Goal: Task Accomplishment & Management: Complete application form

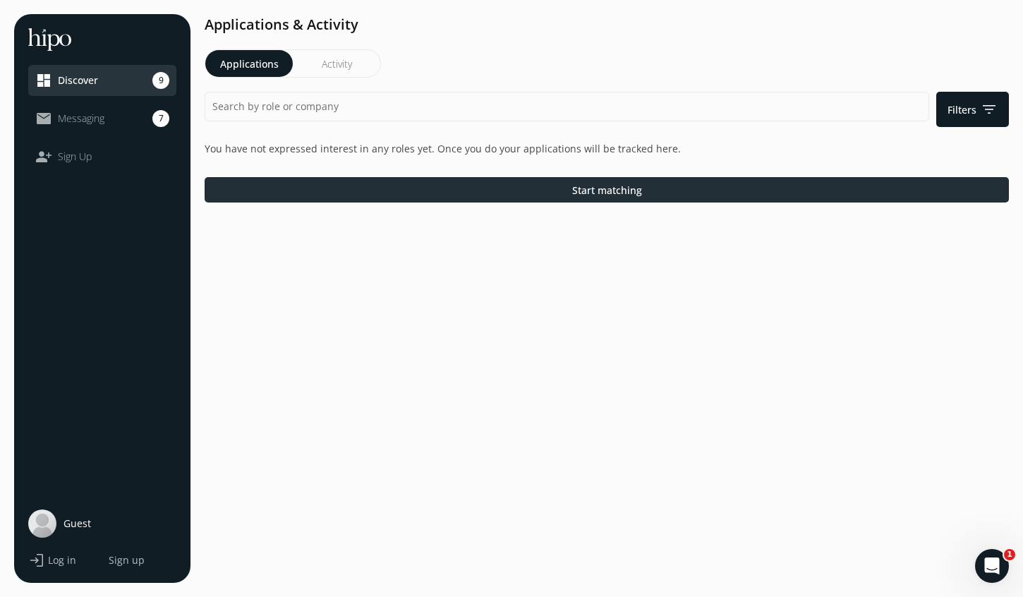
click at [577, 190] on span "Start matching" at bounding box center [607, 190] width 70 height 15
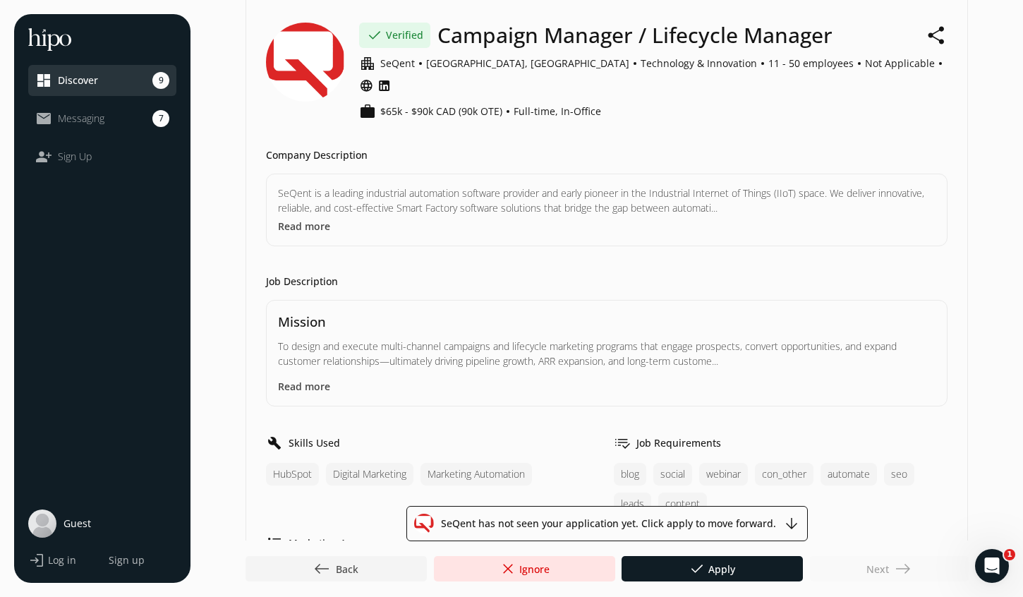
scroll to position [73, 0]
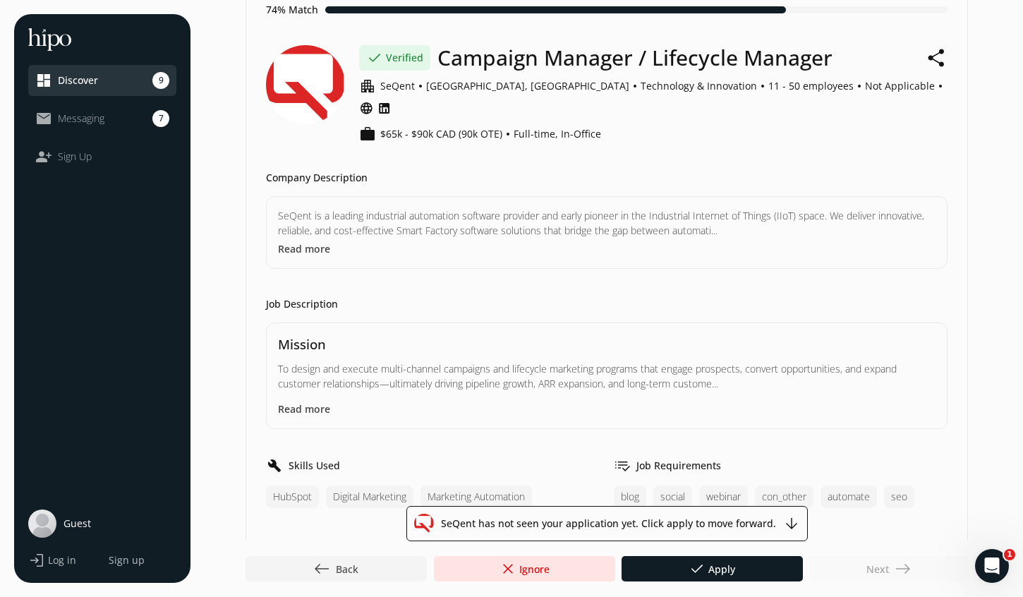
click at [307, 241] on button "Read more" at bounding box center [304, 248] width 52 height 15
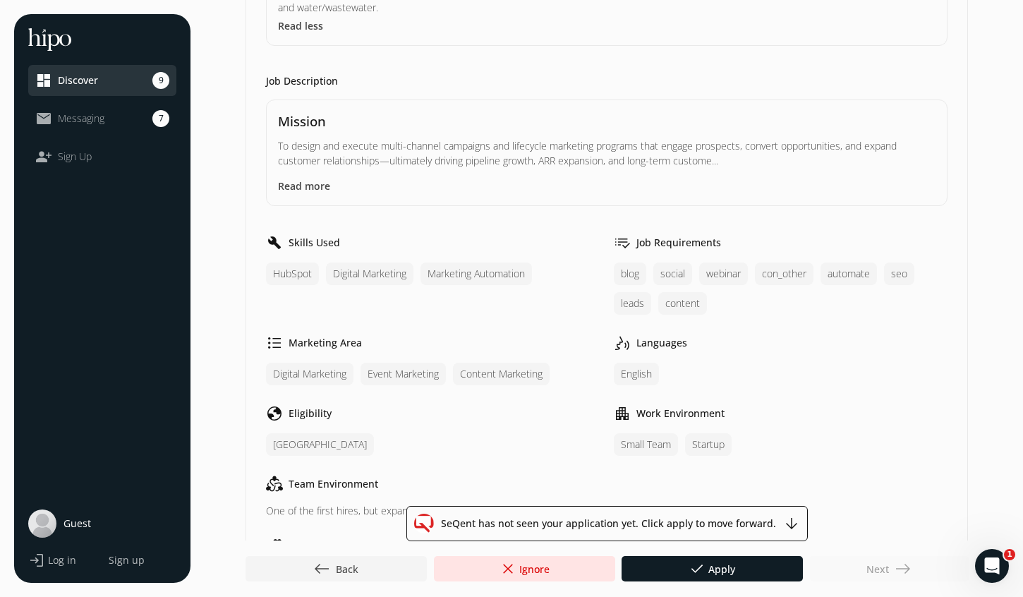
scroll to position [289, 0]
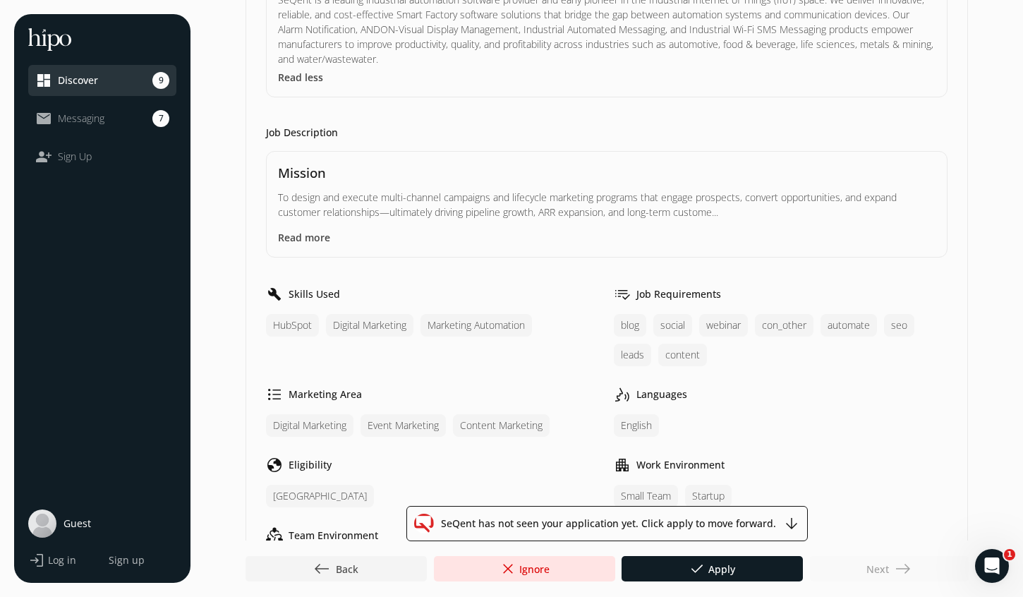
click at [313, 230] on button "Read more" at bounding box center [304, 237] width 52 height 15
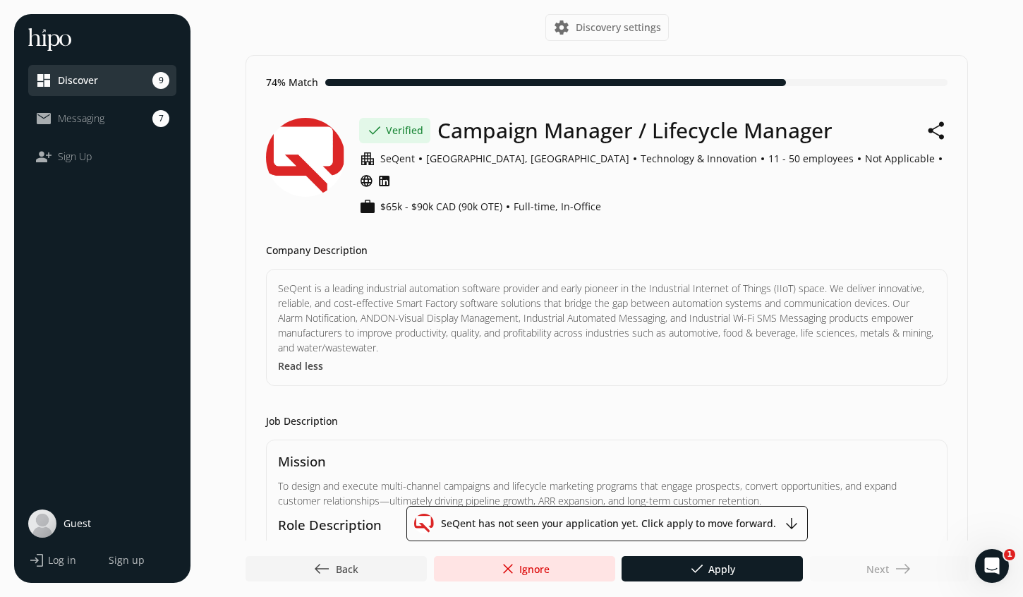
scroll to position [0, 0]
click at [344, 574] on span "west Back" at bounding box center [335, 568] width 45 height 17
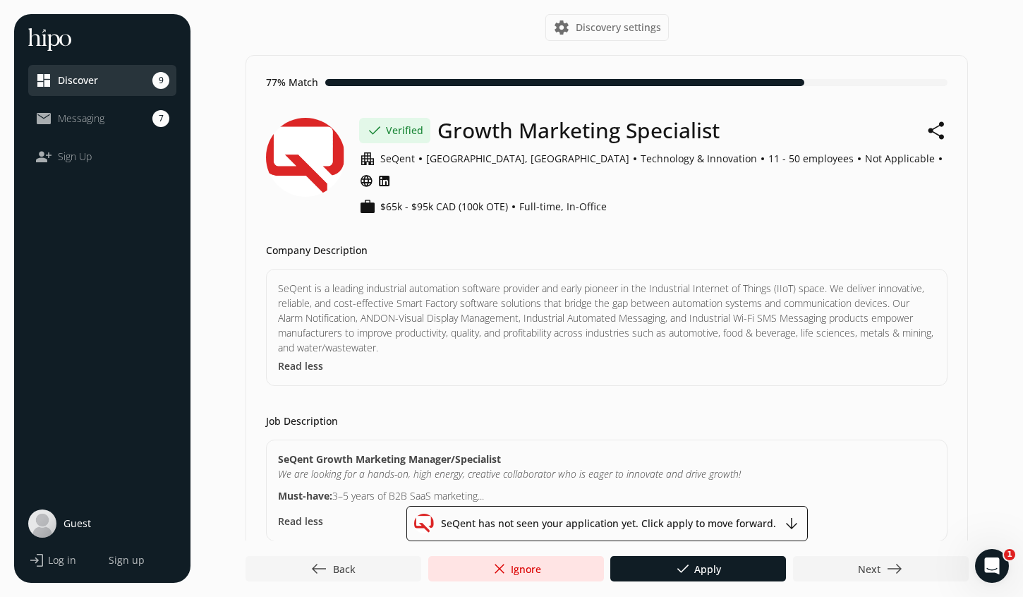
click at [371, 569] on div at bounding box center [334, 568] width 176 height 25
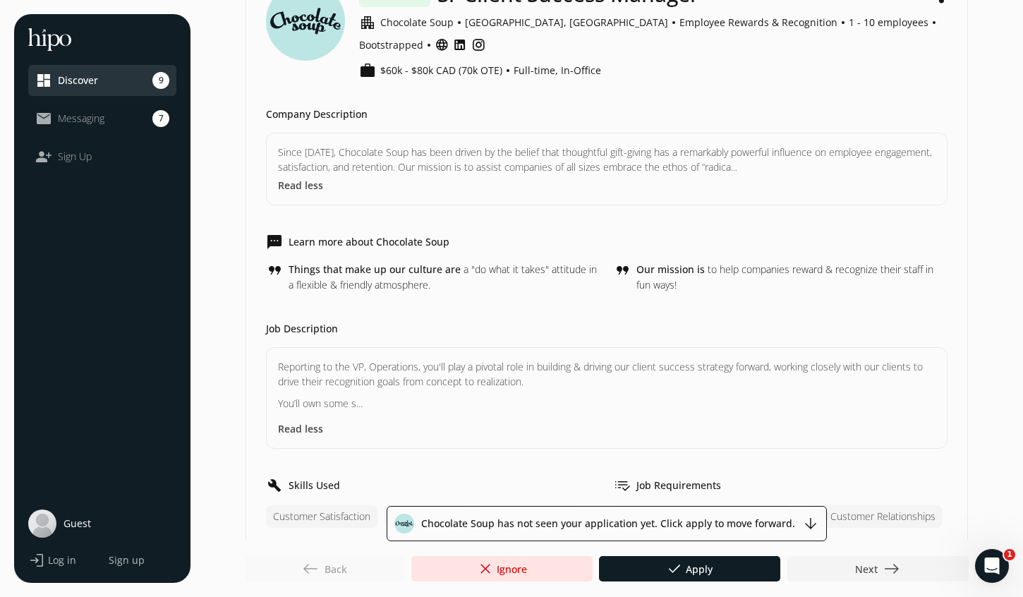
scroll to position [150, 0]
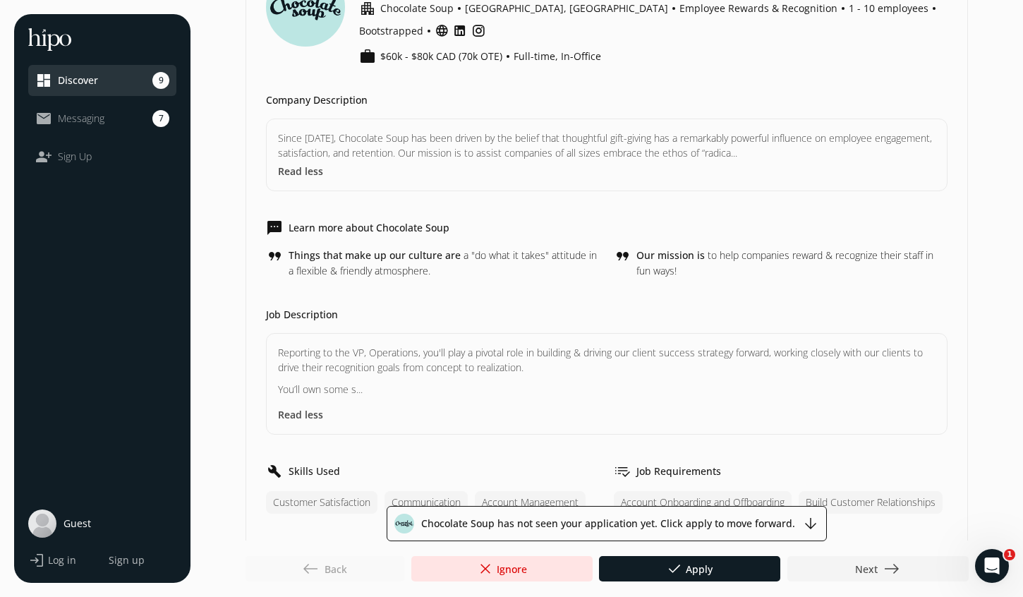
click at [304, 407] on button "Read less" at bounding box center [300, 414] width 45 height 15
click at [316, 407] on button "Read more" at bounding box center [304, 414] width 52 height 15
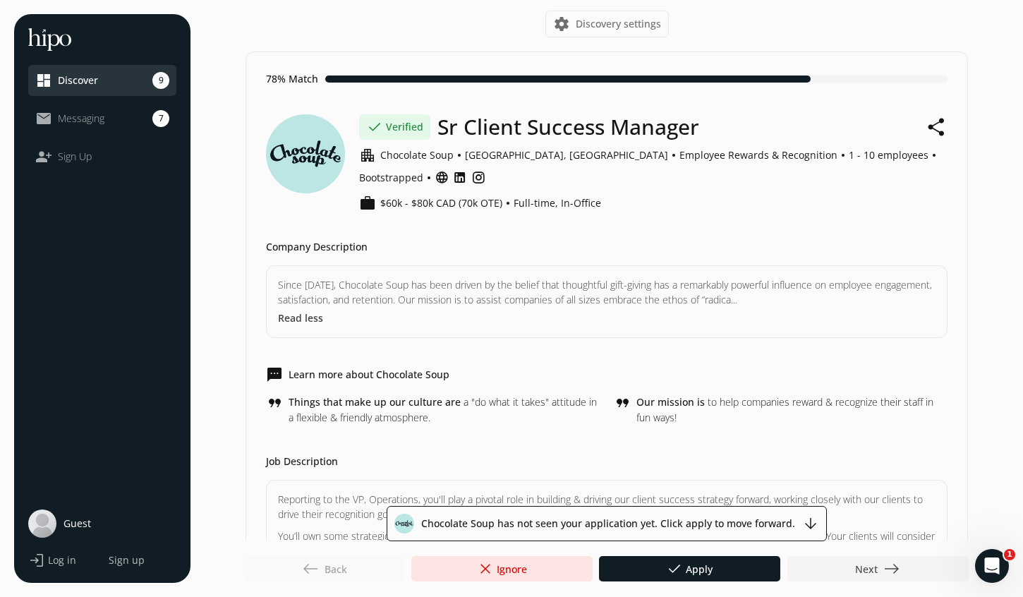
scroll to position [3, 0]
click at [843, 567] on div at bounding box center [878, 568] width 181 height 25
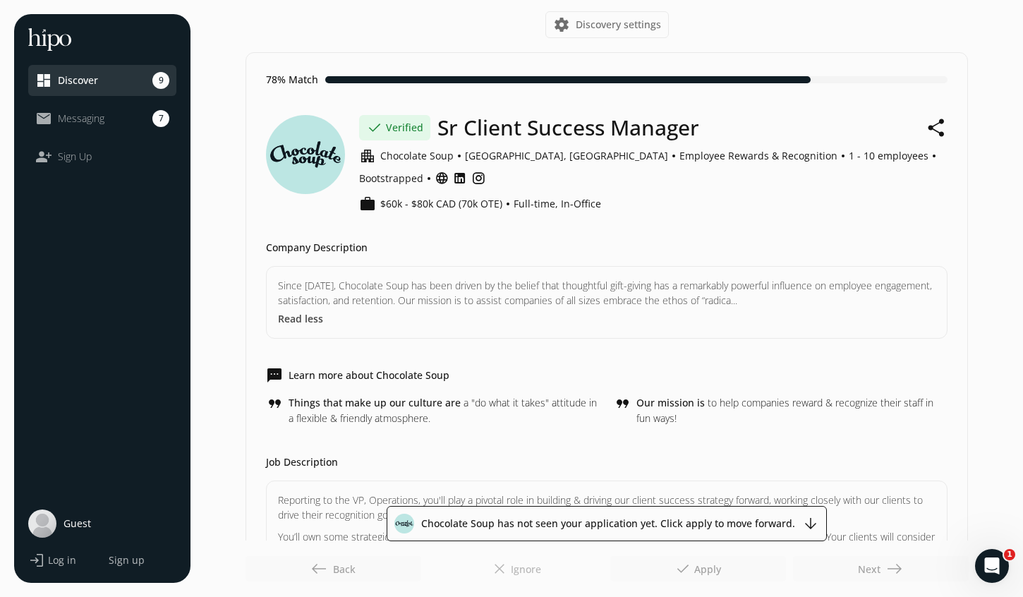
scroll to position [0, 0]
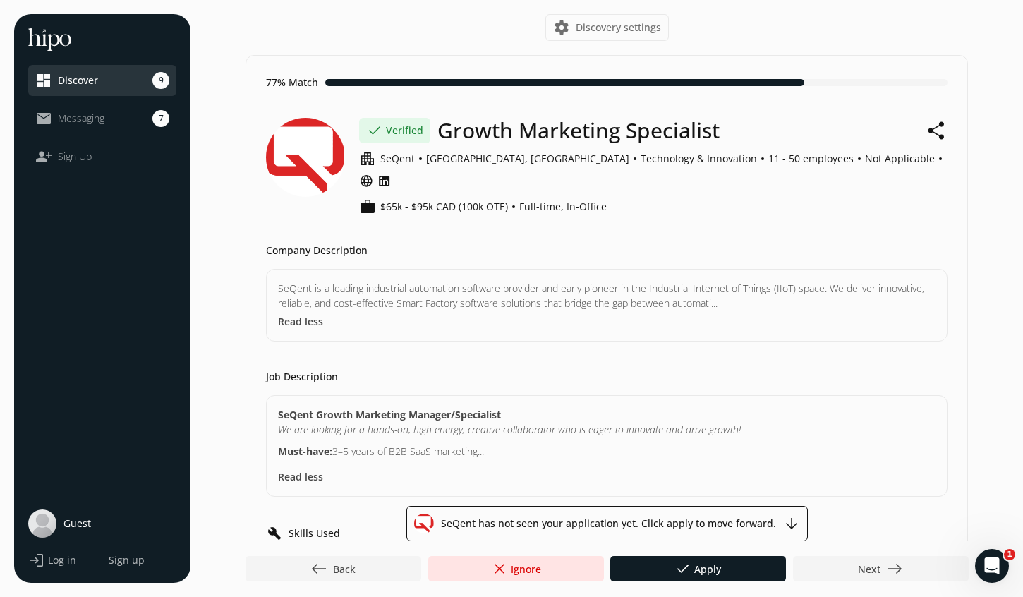
click at [307, 314] on button "Read less" at bounding box center [300, 321] width 45 height 15
click at [311, 314] on button "Read more" at bounding box center [304, 321] width 52 height 15
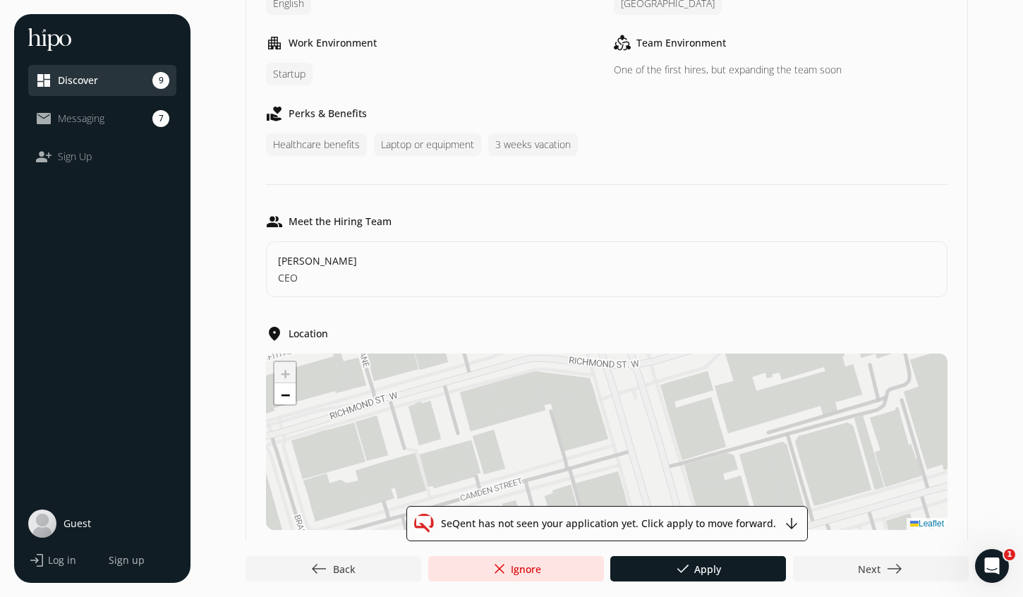
scroll to position [688, 0]
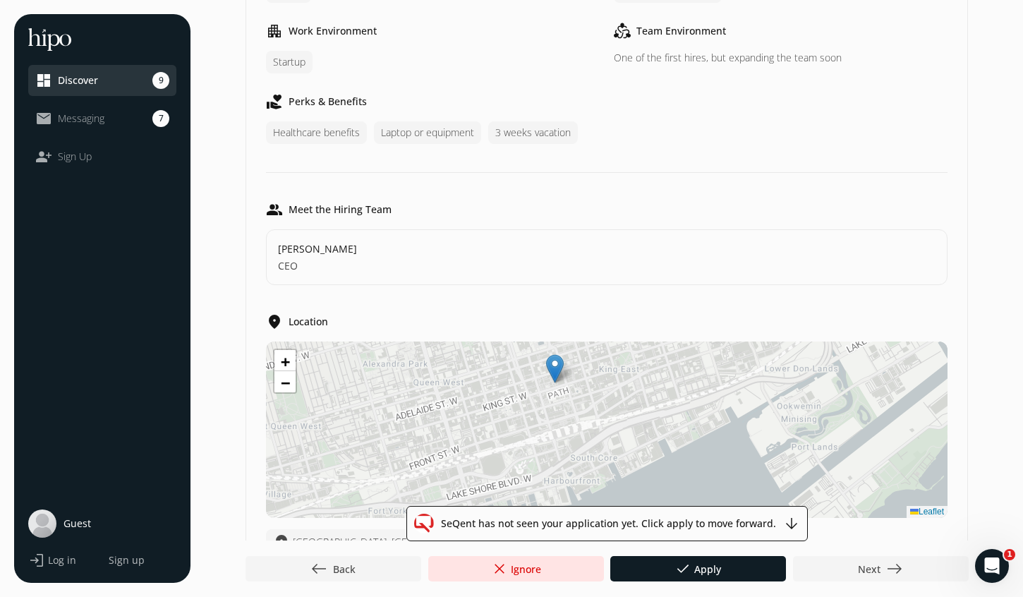
click at [575, 383] on div "+ − Leaflet" at bounding box center [607, 430] width 682 height 176
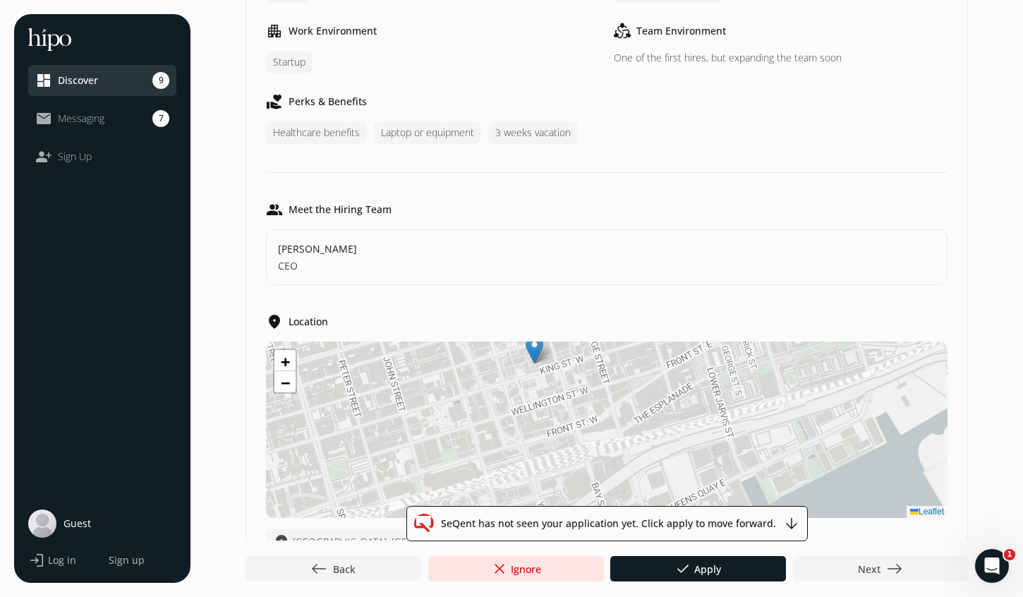
click at [559, 366] on div "+ − Leaflet" at bounding box center [607, 430] width 682 height 176
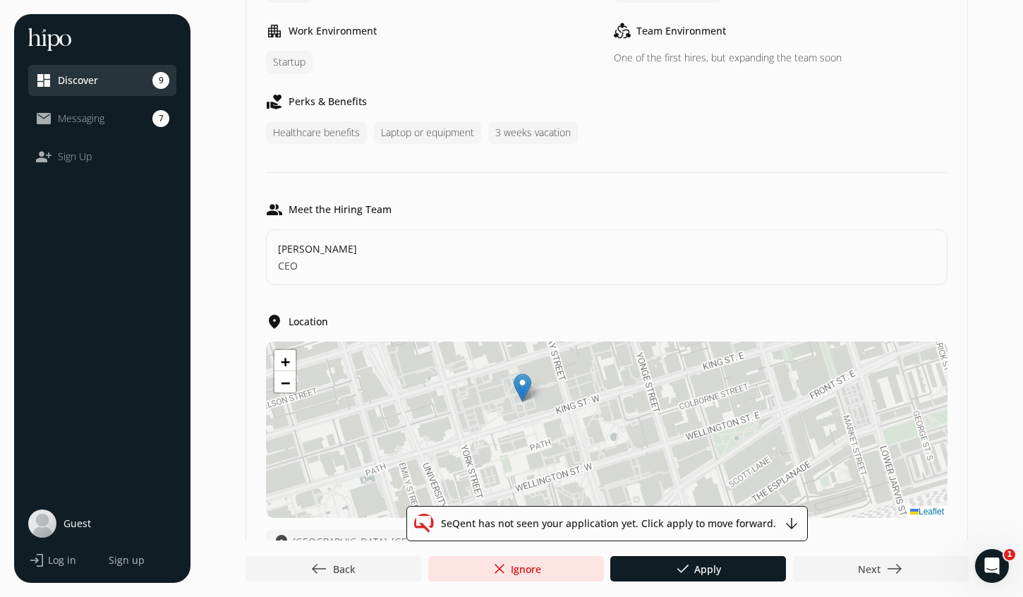
drag, startPoint x: 522, startPoint y: 361, endPoint x: 539, endPoint y: 429, distance: 70.5
click at [540, 429] on div "+ − Leaflet" at bounding box center [607, 430] width 682 height 176
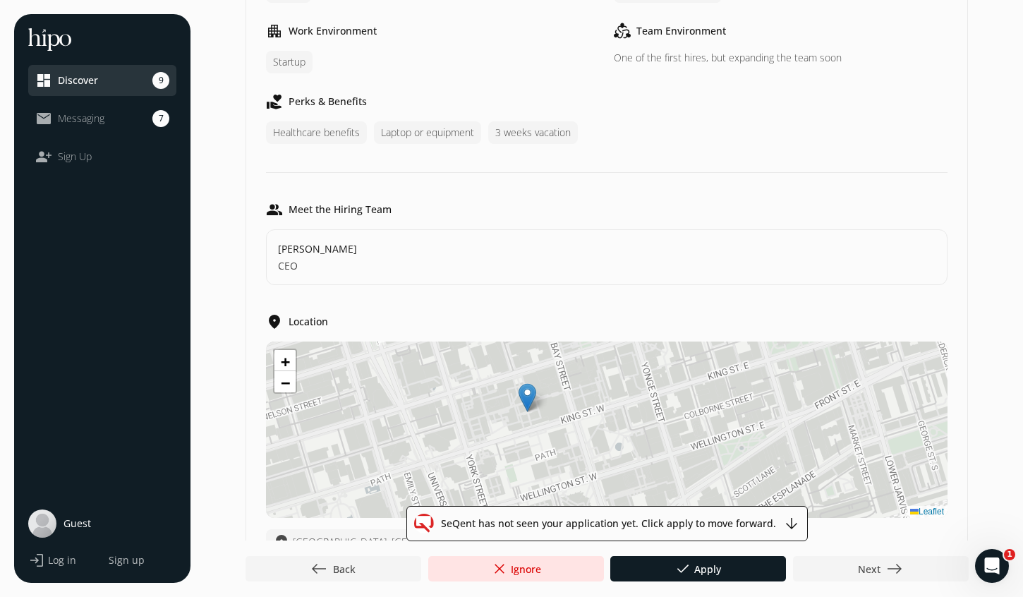
click at [538, 421] on div "+ − Leaflet" at bounding box center [607, 430] width 682 height 176
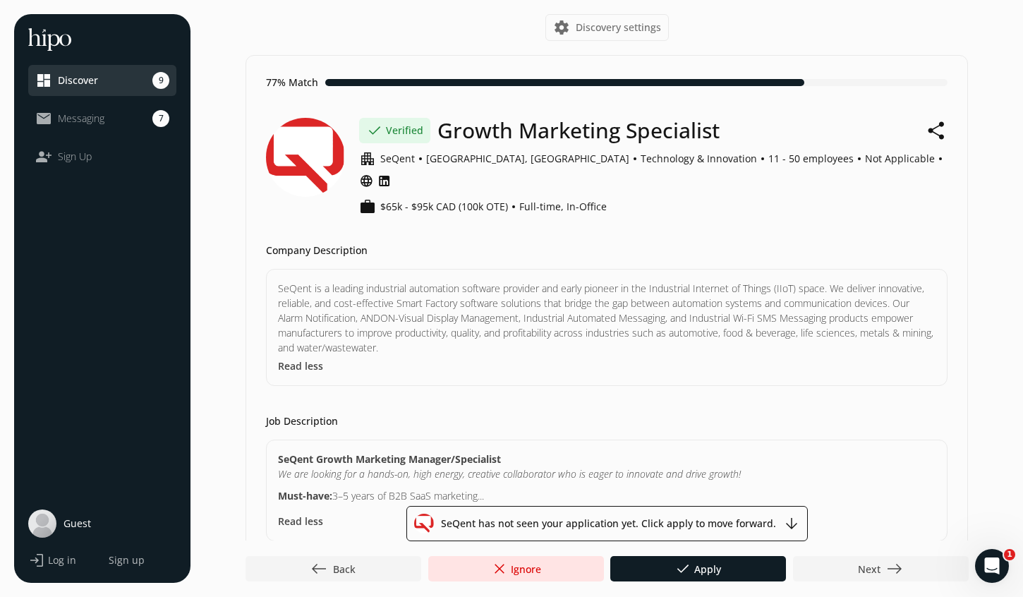
scroll to position [0, 0]
click at [498, 574] on span "close" at bounding box center [499, 568] width 17 height 17
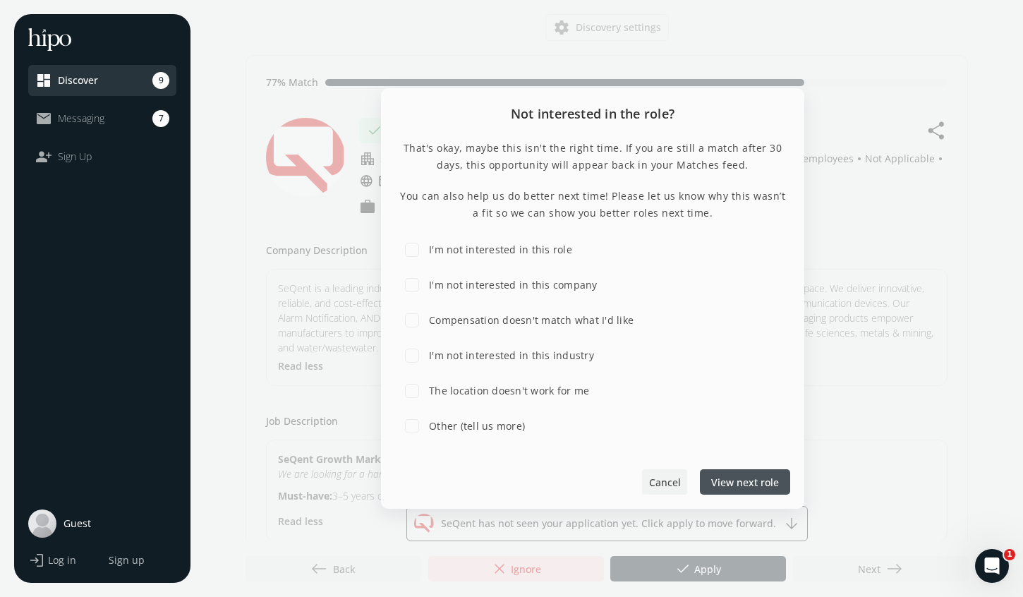
click at [668, 479] on span "Cancel" at bounding box center [665, 481] width 32 height 15
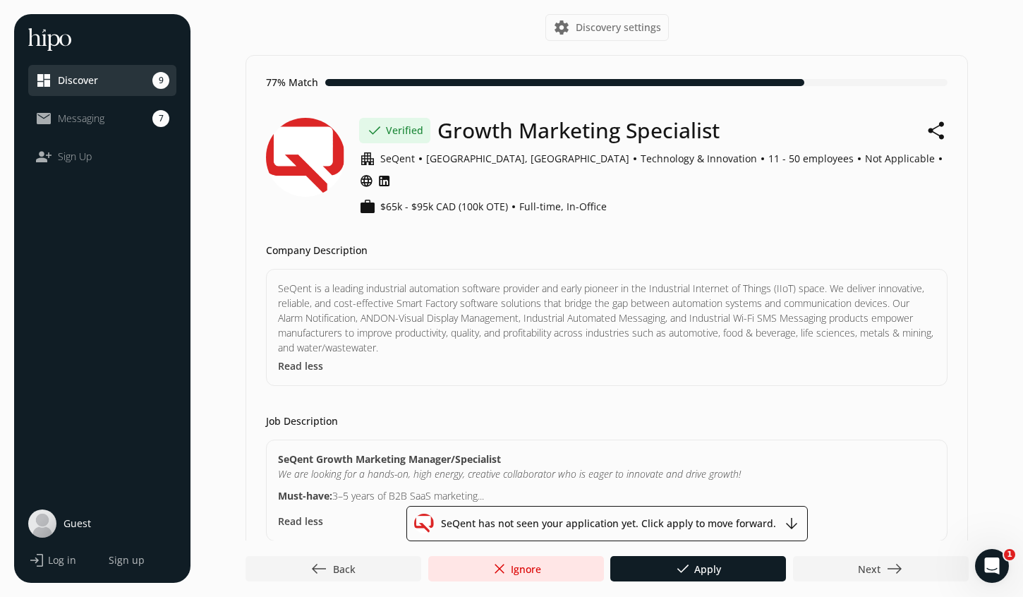
click at [506, 565] on span "close" at bounding box center [499, 568] width 17 height 17
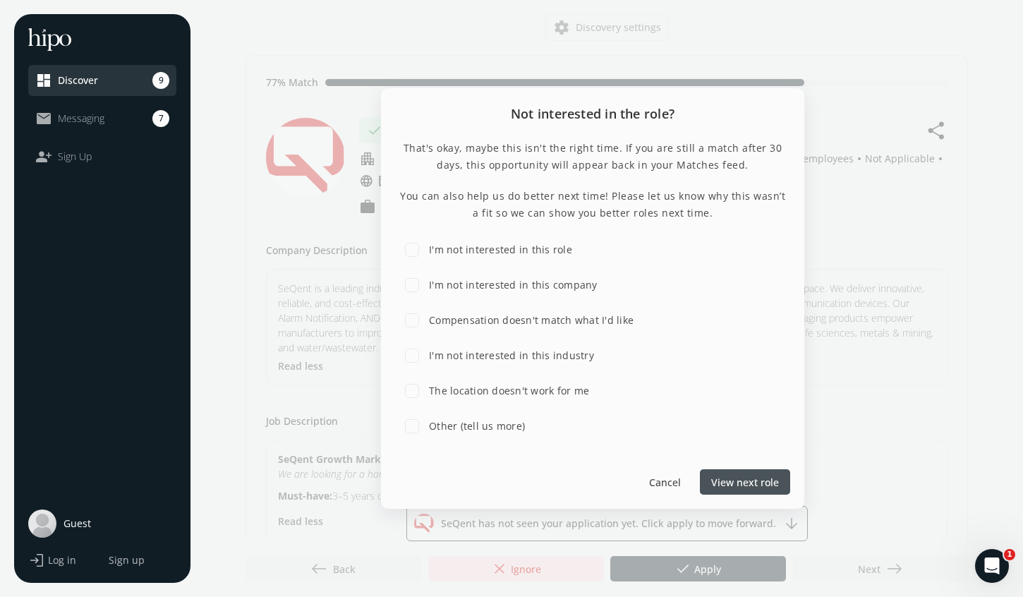
click at [560, 248] on label "I'm not interested in this role" at bounding box center [499, 249] width 146 height 15
click at [426, 248] on input "I'm not interested in this role" at bounding box center [412, 250] width 28 height 28
checkbox input "true"
click at [740, 476] on span "Submit feedback" at bounding box center [739, 481] width 80 height 15
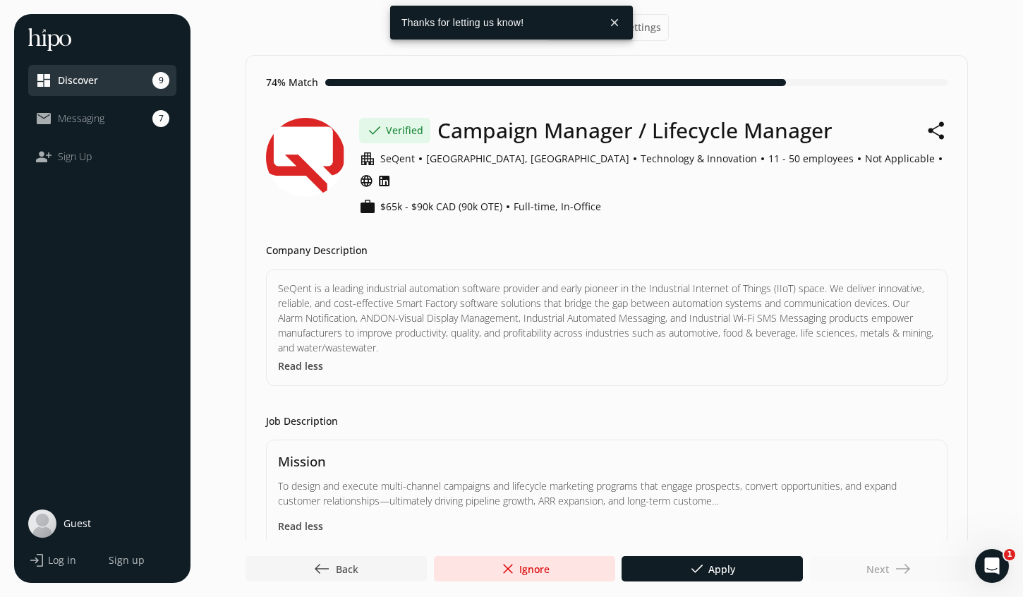
click at [335, 567] on span "west Back" at bounding box center [335, 568] width 45 height 17
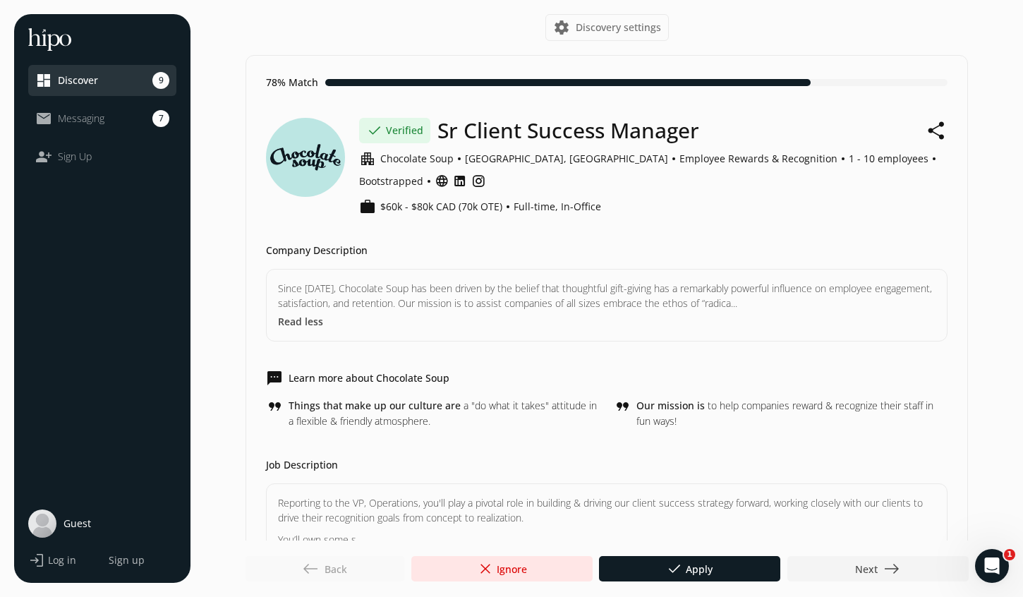
click at [517, 572] on span "close Ignore" at bounding box center [501, 568] width 50 height 17
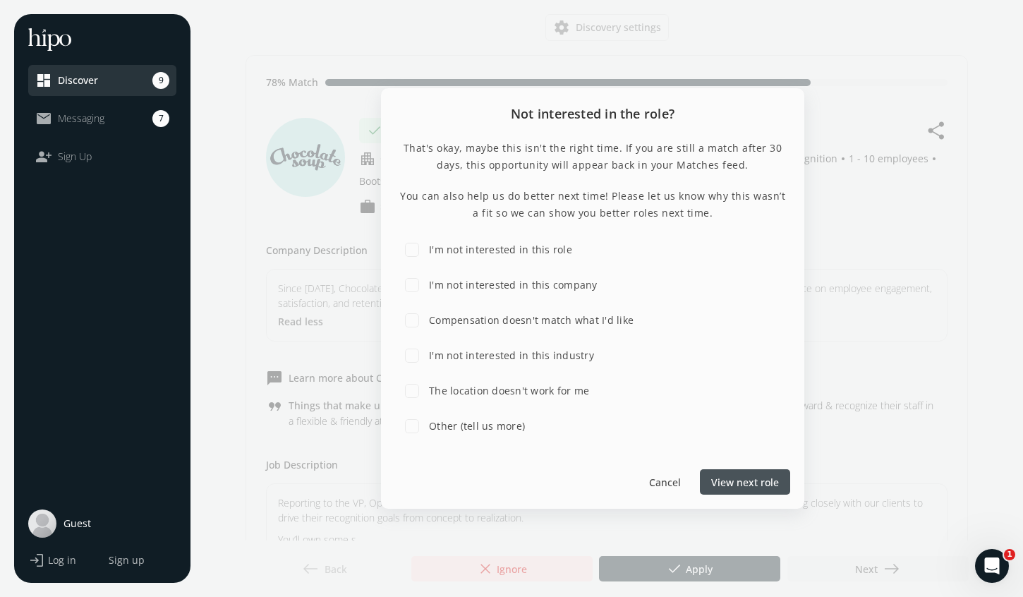
click at [537, 392] on label "The location doesn't work for me" at bounding box center [507, 390] width 163 height 15
click at [426, 392] on input "The location doesn't work for me" at bounding box center [412, 391] width 28 height 28
checkbox input "true"
click at [743, 478] on span "Submit feedback" at bounding box center [739, 481] width 80 height 15
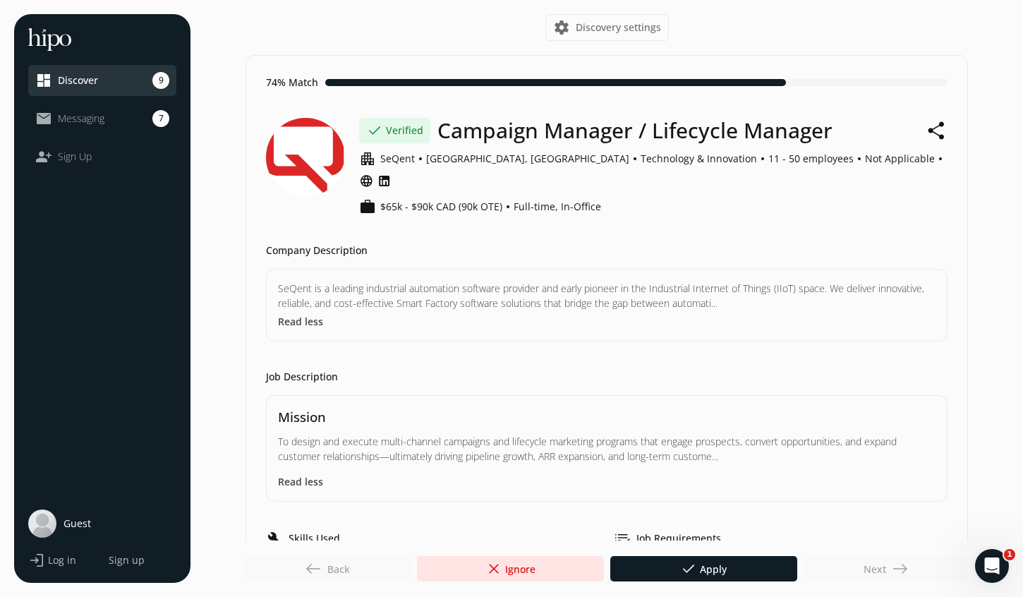
click at [300, 314] on button "Read less" at bounding box center [300, 321] width 45 height 15
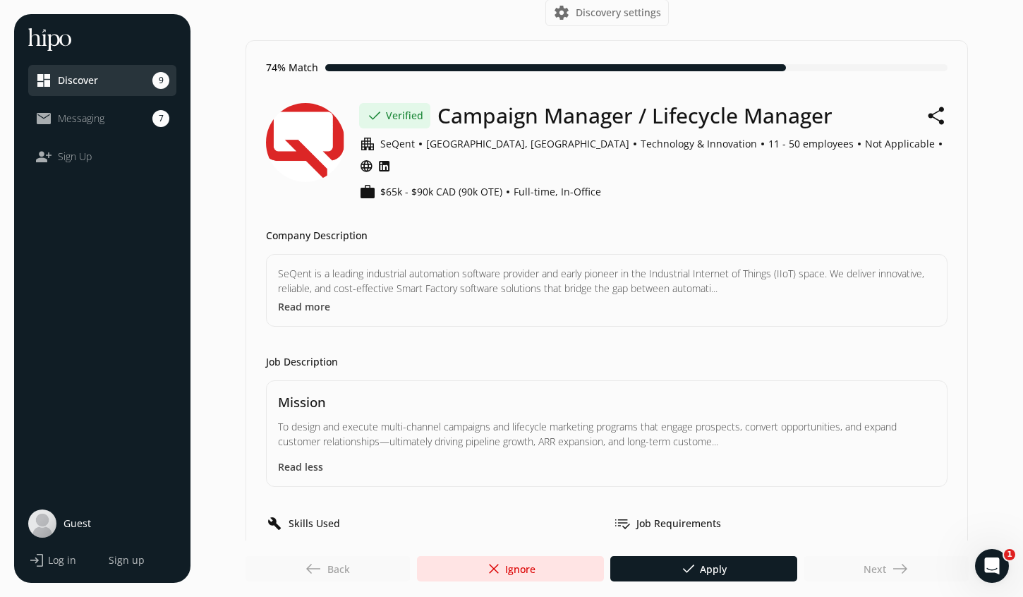
scroll to position [16, 0]
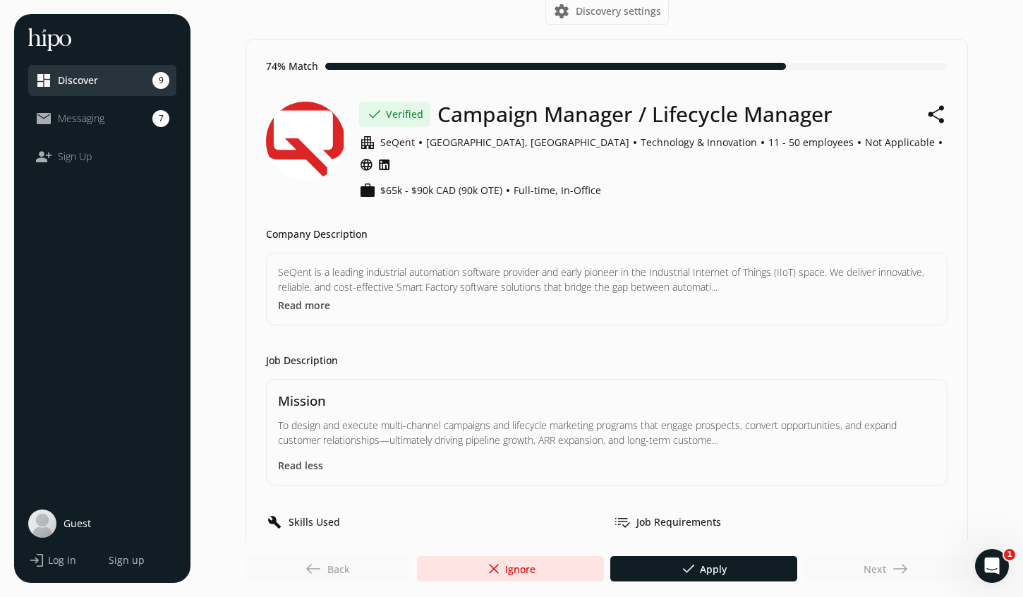
click at [311, 298] on button "Read more" at bounding box center [304, 305] width 52 height 15
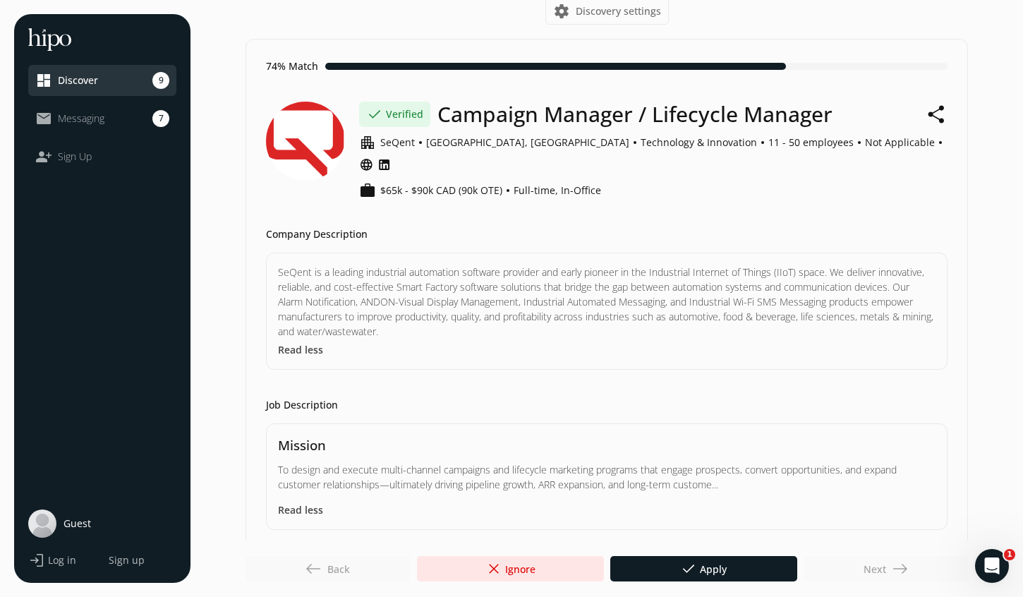
click at [549, 568] on div at bounding box center [510, 568] width 187 height 25
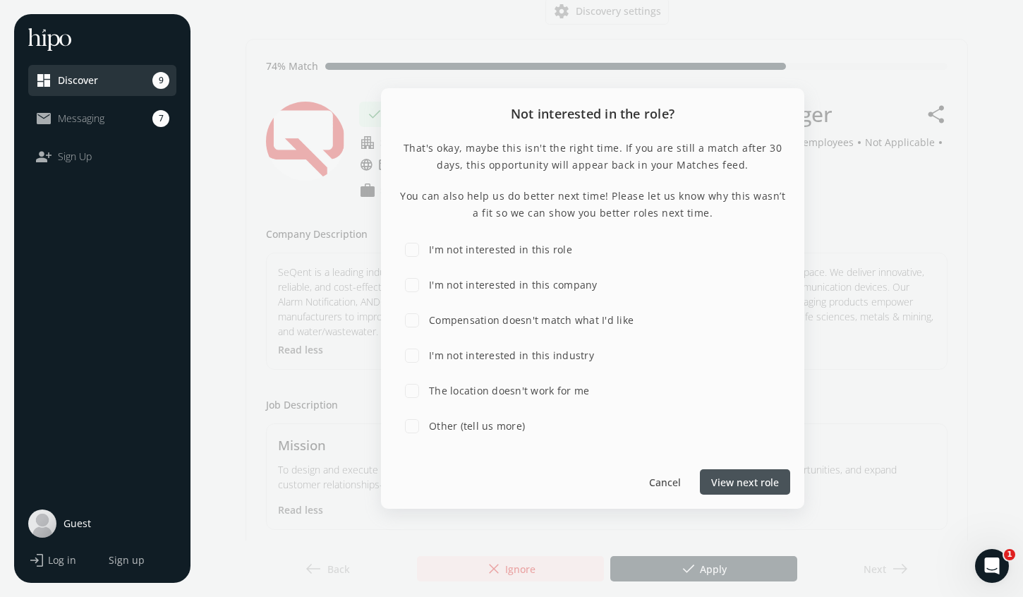
click at [548, 246] on label "I'm not interested in this role" at bounding box center [499, 249] width 146 height 15
click at [426, 246] on input "I'm not interested in this role" at bounding box center [412, 250] width 28 height 28
checkbox input "true"
click at [733, 480] on span "Submit feedback" at bounding box center [739, 481] width 80 height 15
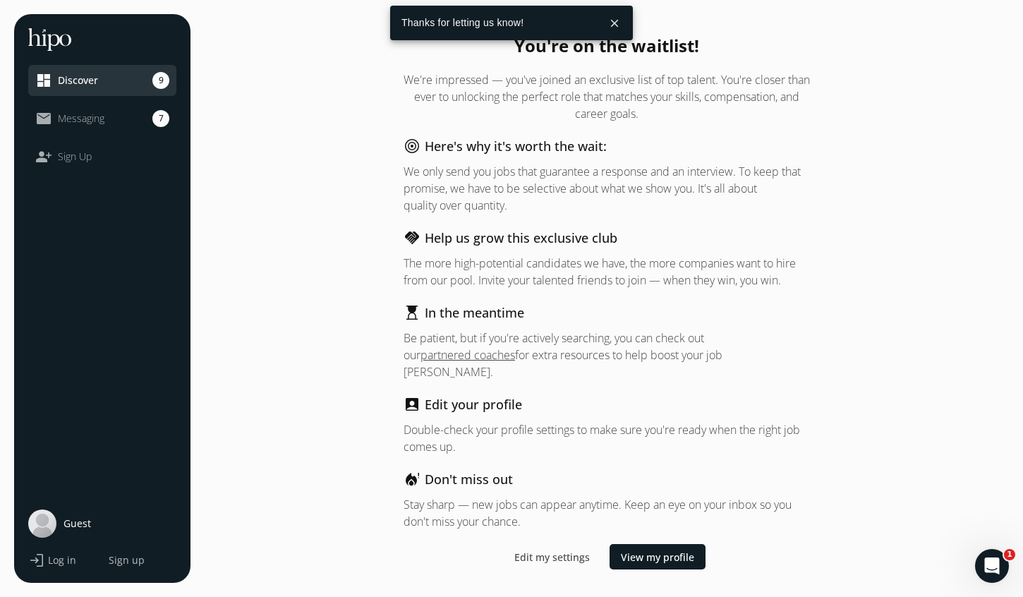
scroll to position [0, 0]
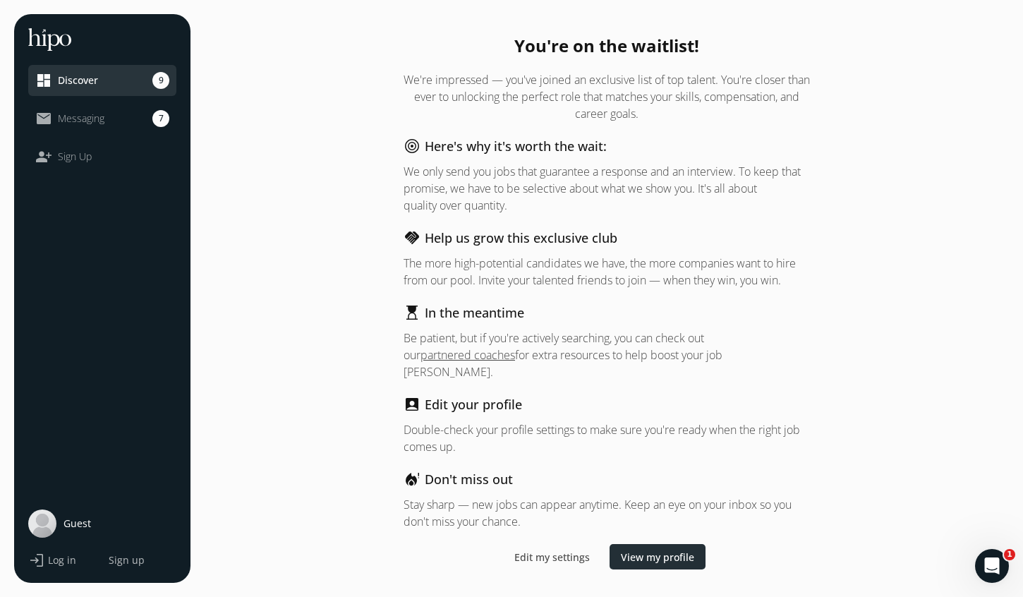
click at [638, 555] on span "View my profile" at bounding box center [657, 557] width 73 height 15
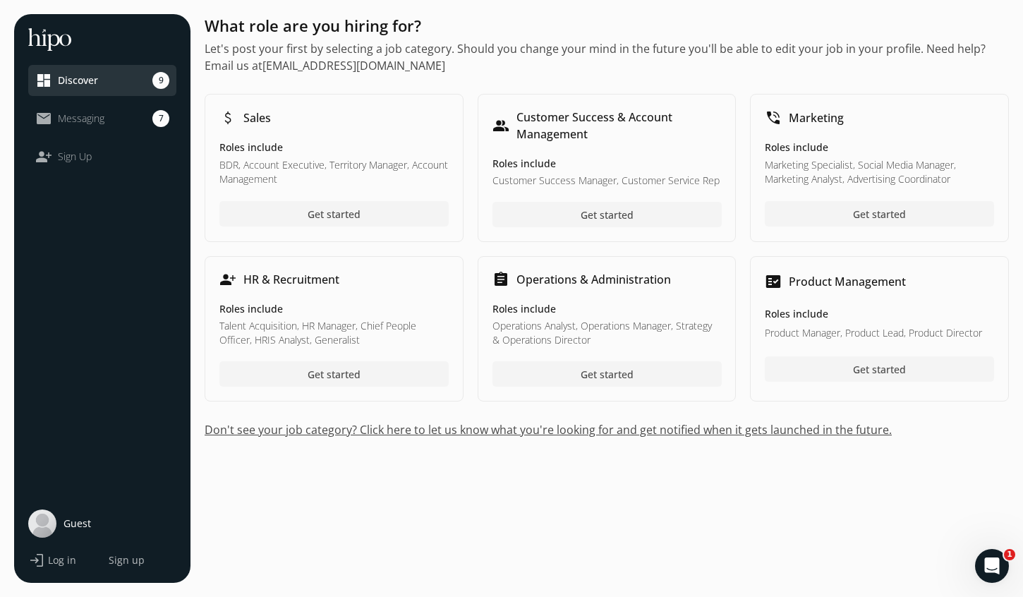
click at [655, 318] on div "Roles include Operations Analyst, Operations Manager, Strategy & Operations Dir…" at bounding box center [607, 324] width 229 height 45
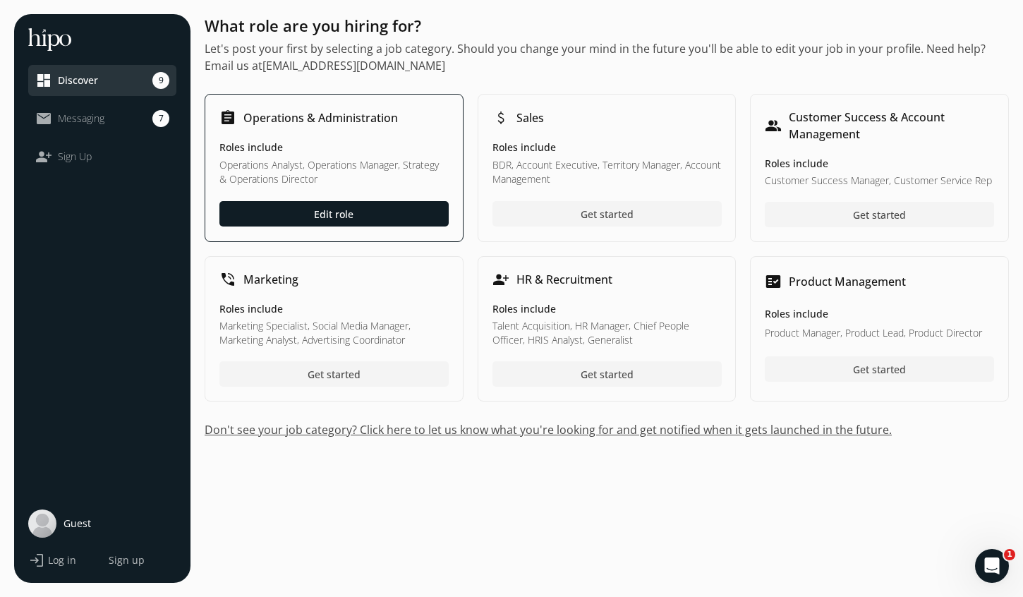
click at [368, 305] on h5 "Roles include" at bounding box center [333, 309] width 229 height 14
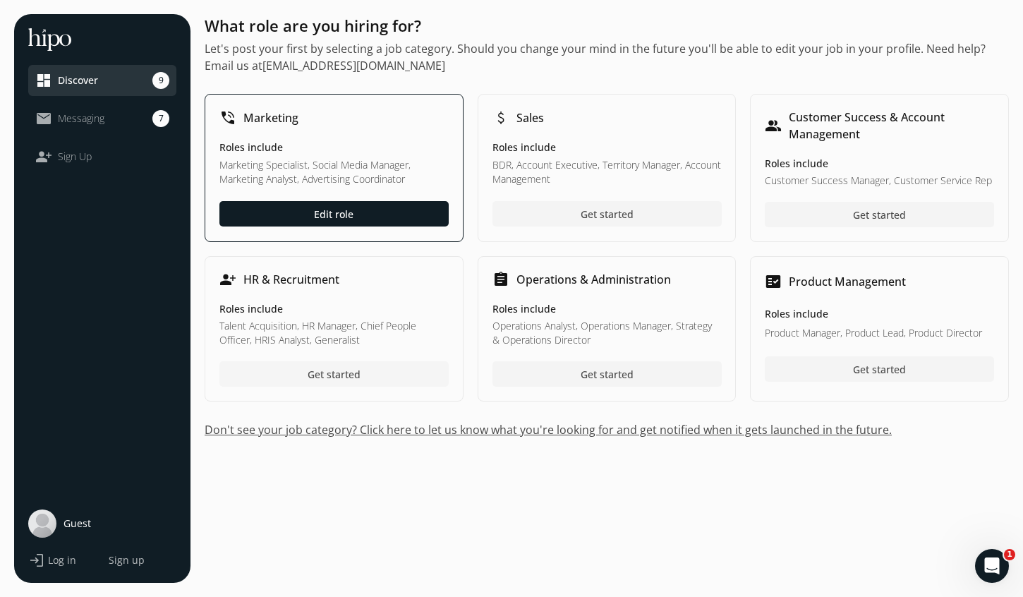
click at [361, 378] on div at bounding box center [333, 373] width 229 height 25
click at [326, 176] on p "Marketing Specialist, Social Media Manager, Marketing Analyst, Advertising Coor…" at bounding box center [333, 172] width 229 height 29
click at [335, 219] on span "Edit role" at bounding box center [334, 213] width 40 height 15
click at [353, 221] on span "Edit role" at bounding box center [334, 213] width 40 height 15
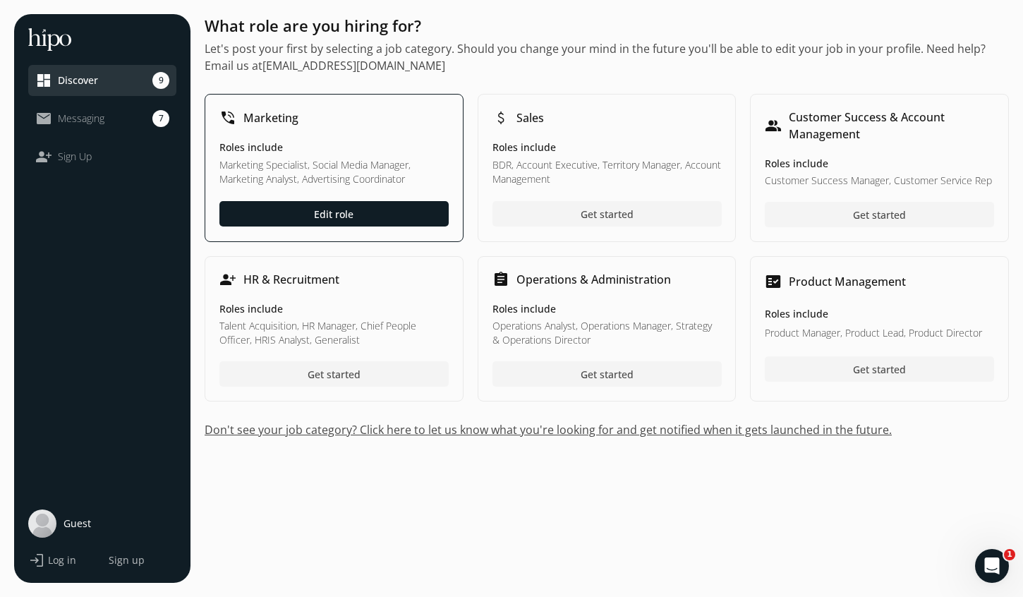
click at [138, 120] on link "mail_outline Messaging 7" at bounding box center [102, 118] width 134 height 17
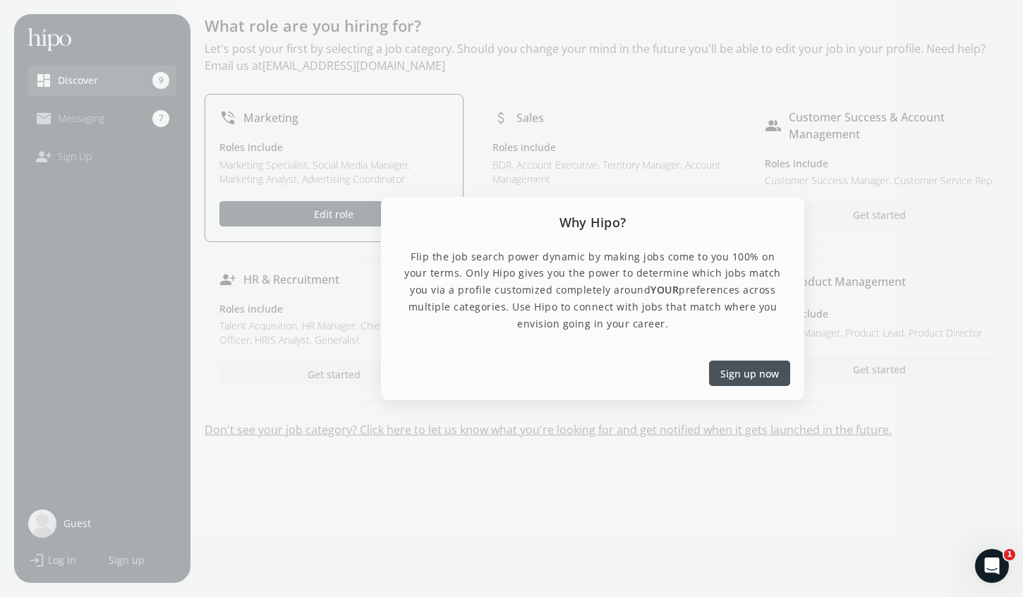
click at [632, 362] on div "Sign up now" at bounding box center [592, 373] width 423 height 54
click at [775, 378] on span "Sign up now" at bounding box center [750, 373] width 59 height 15
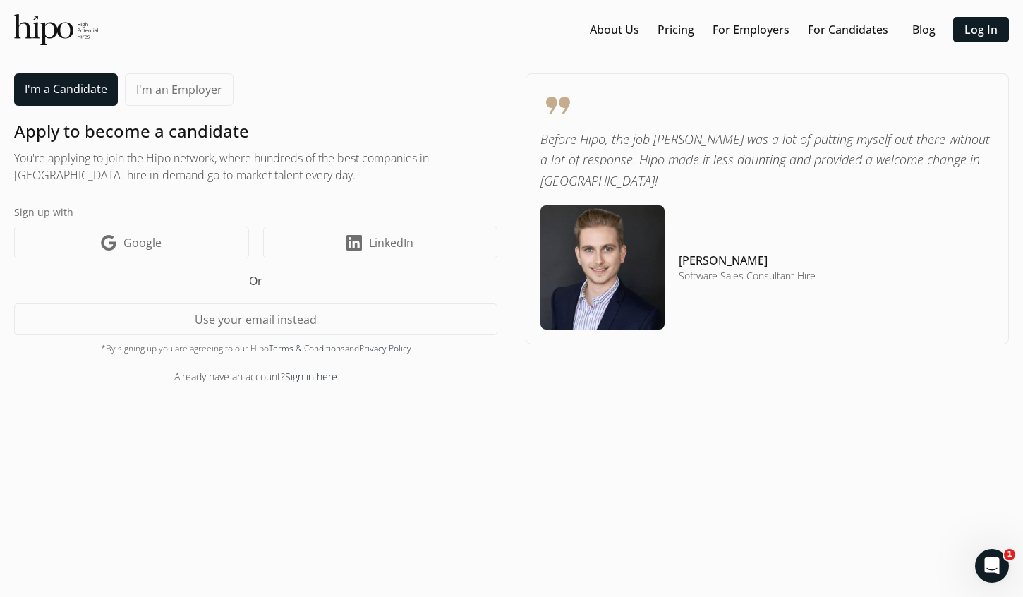
click at [68, 30] on img at bounding box center [56, 29] width 84 height 31
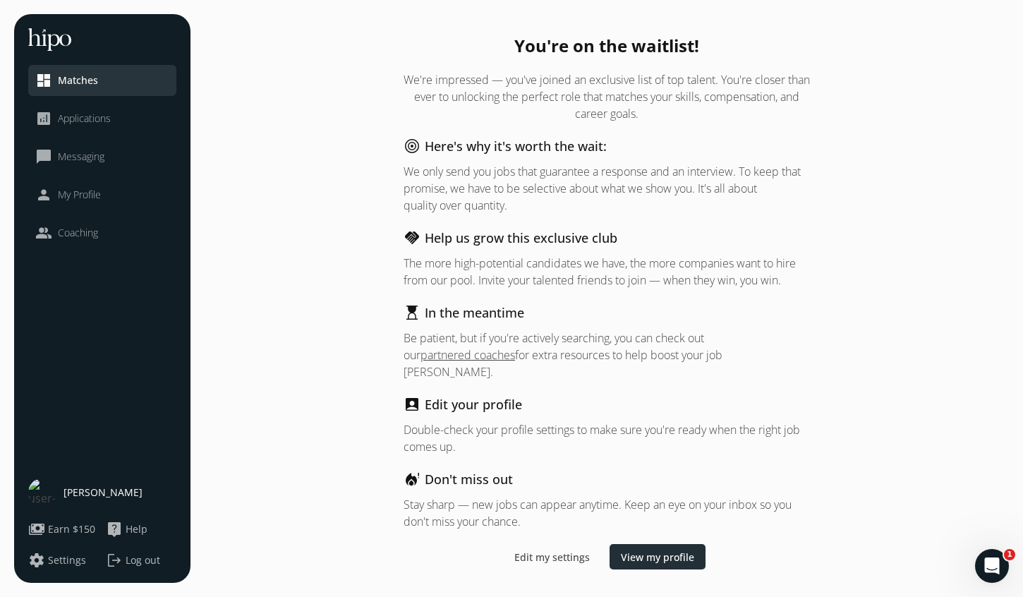
click at [686, 558] on div at bounding box center [658, 556] width 96 height 25
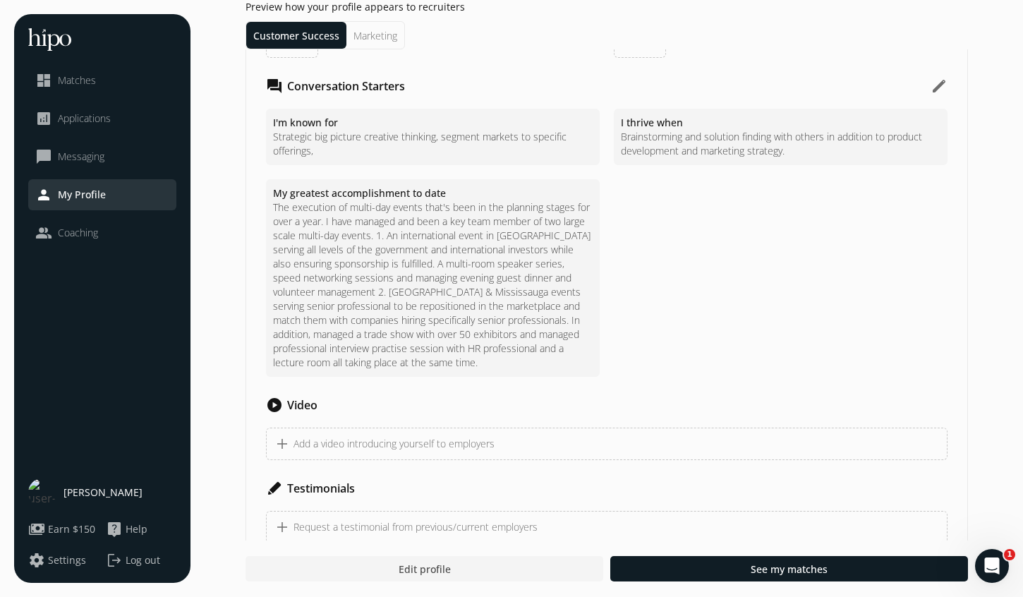
scroll to position [1605, 0]
click at [104, 125] on span "Applications" at bounding box center [84, 119] width 53 height 14
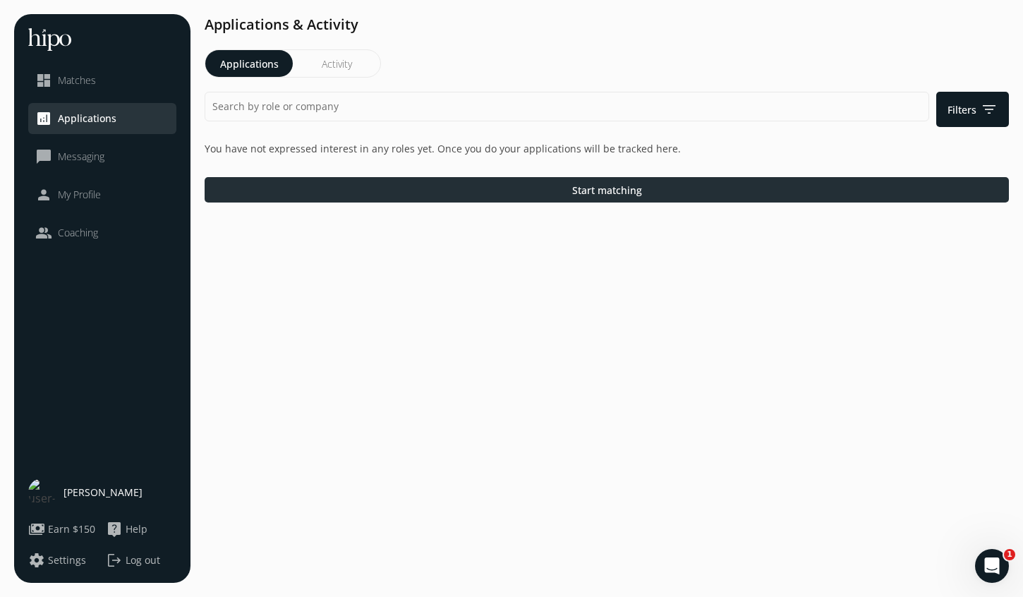
click at [311, 193] on div at bounding box center [607, 189] width 805 height 25
